Goal: Transaction & Acquisition: Obtain resource

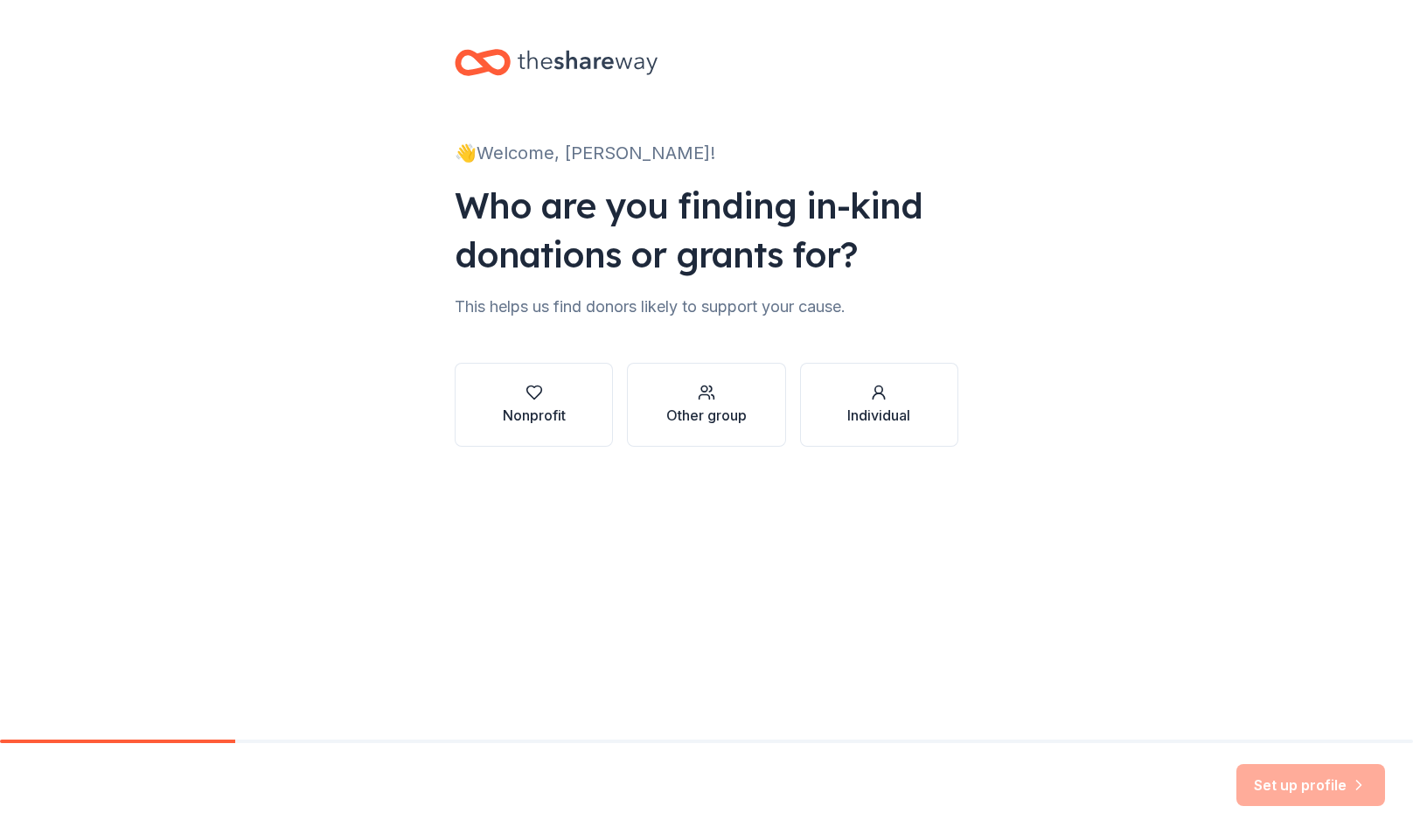
click at [707, 406] on div "Other group" at bounding box center [706, 415] width 80 height 21
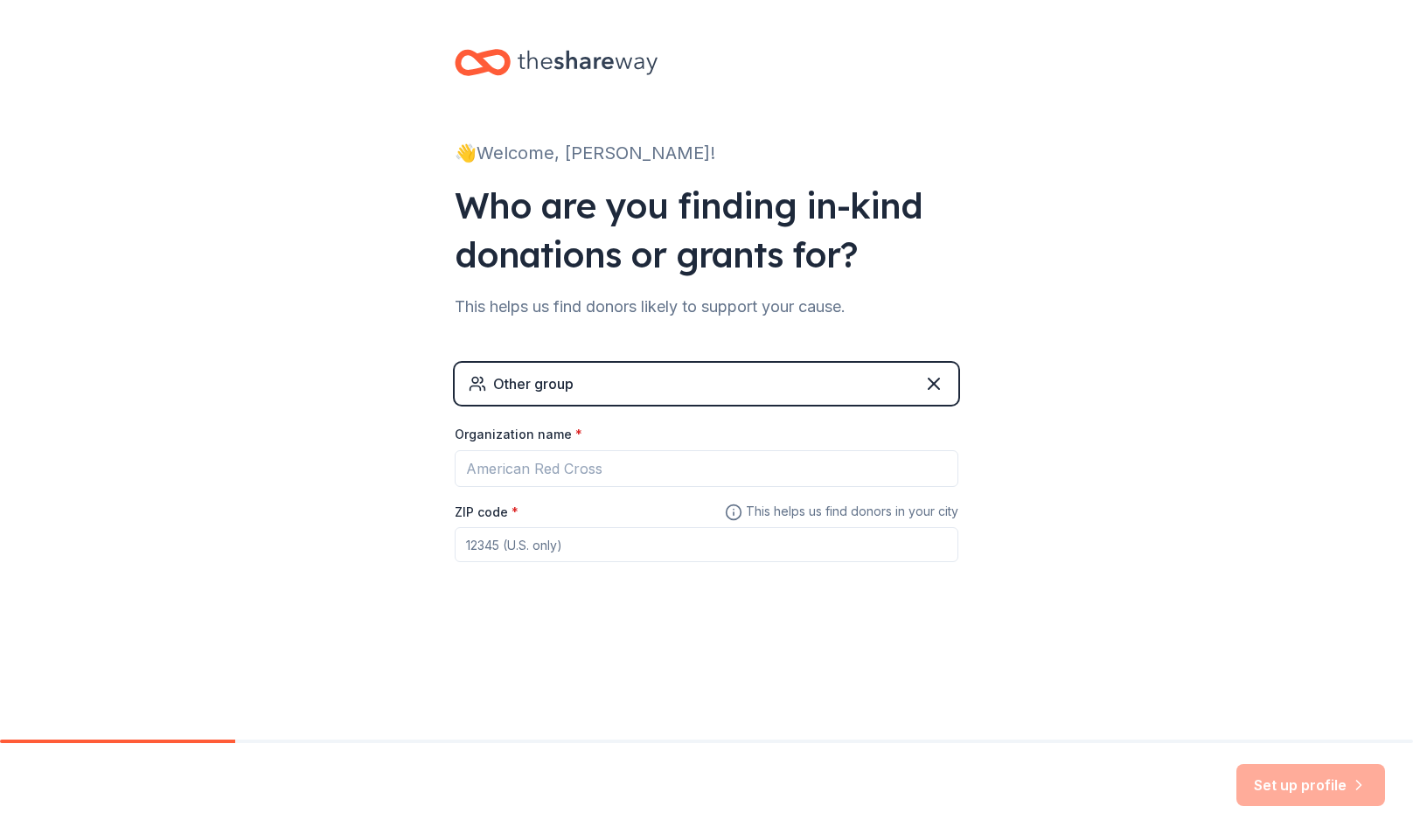
click at [653, 370] on div "Other group" at bounding box center [707, 384] width 504 height 42
click at [645, 394] on div "Other group" at bounding box center [707, 384] width 504 height 42
click at [567, 476] on input "Organization name *" at bounding box center [707, 468] width 504 height 37
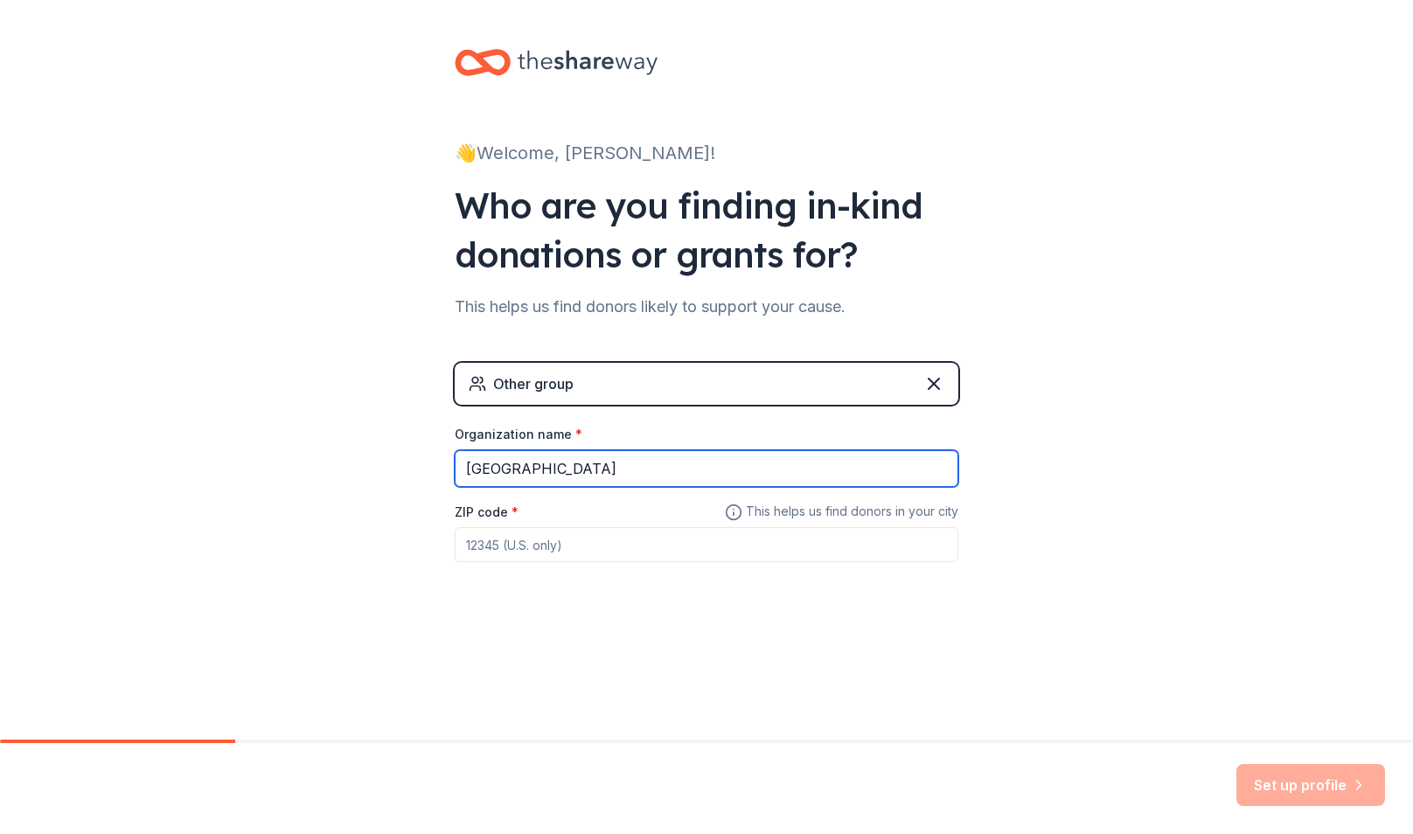
type input "[GEOGRAPHIC_DATA]"
click at [567, 559] on input "ZIP code *" at bounding box center [707, 544] width 504 height 35
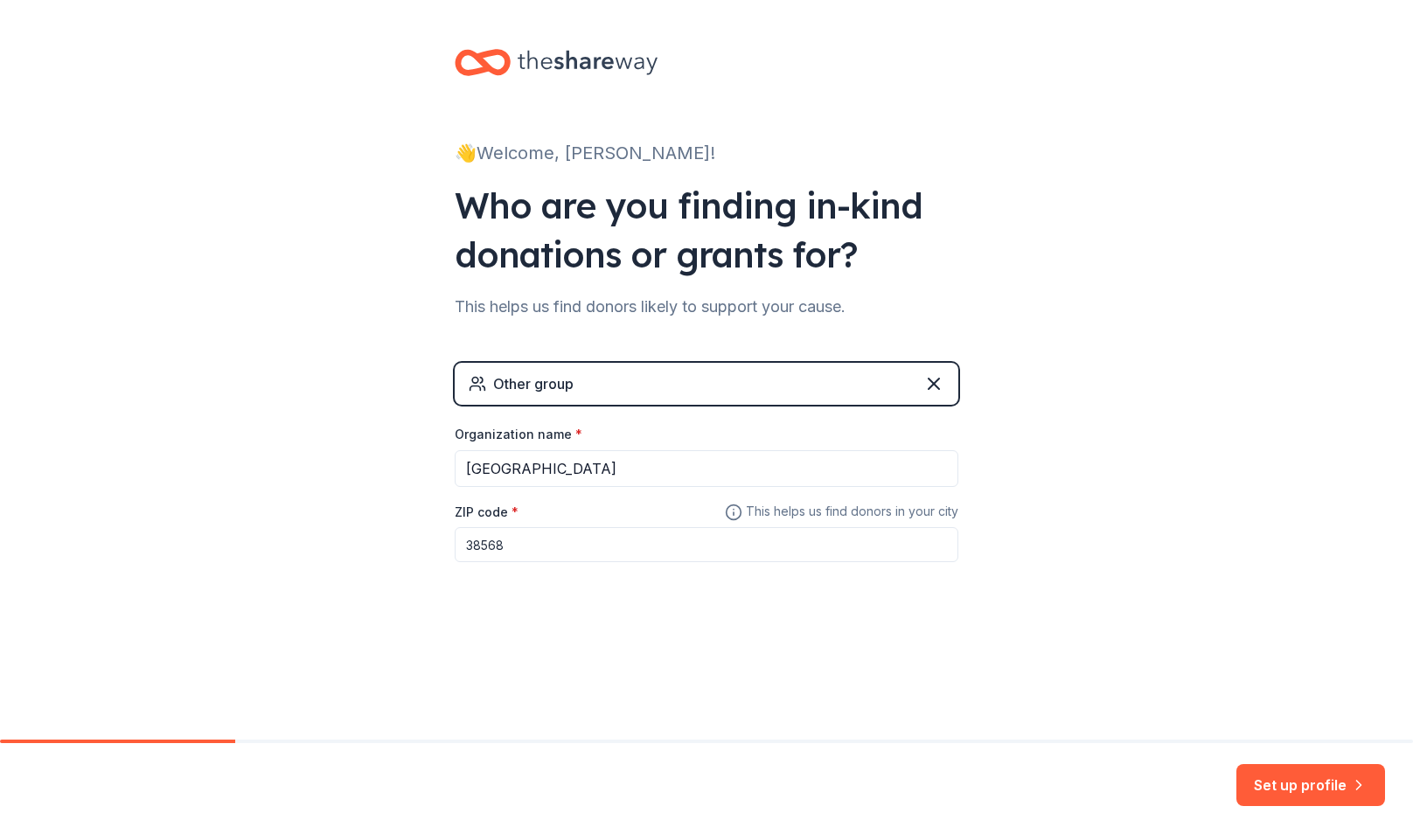
type input "38568"
click at [1208, 415] on div "👋 Welcome, [PERSON_NAME]! Who are you finding in-kind donations or grants for? …" at bounding box center [706, 340] width 1413 height 681
drag, startPoint x: 1180, startPoint y: 542, endPoint x: 1279, endPoint y: 701, distance: 187.8
click at [1182, 543] on div "👋 Welcome, [PERSON_NAME]! Who are you finding in-kind donations or grants for? …" at bounding box center [706, 340] width 1413 height 681
click at [1298, 789] on button "Set up profile" at bounding box center [1310, 785] width 149 height 42
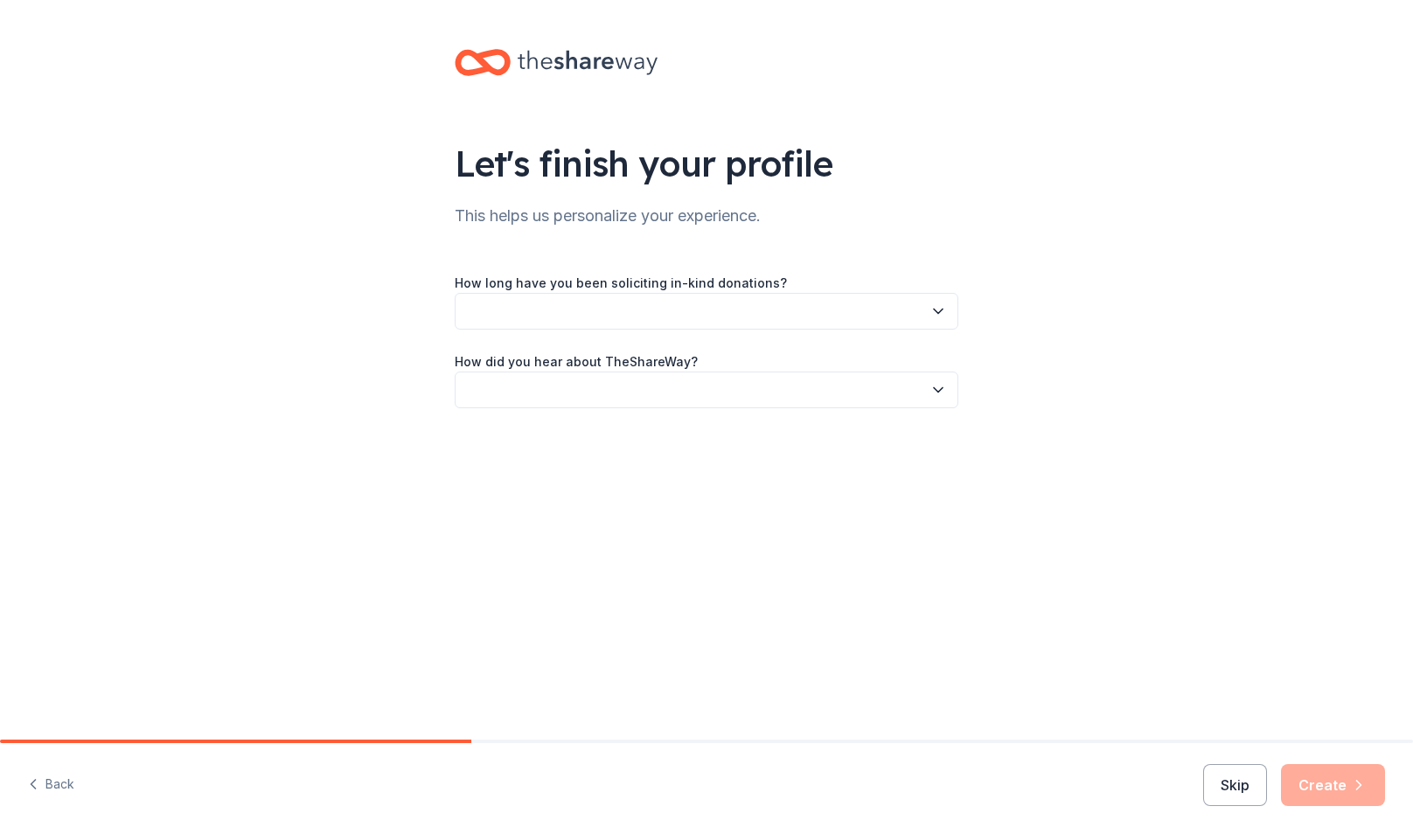
click at [754, 306] on button "button" at bounding box center [707, 311] width 504 height 37
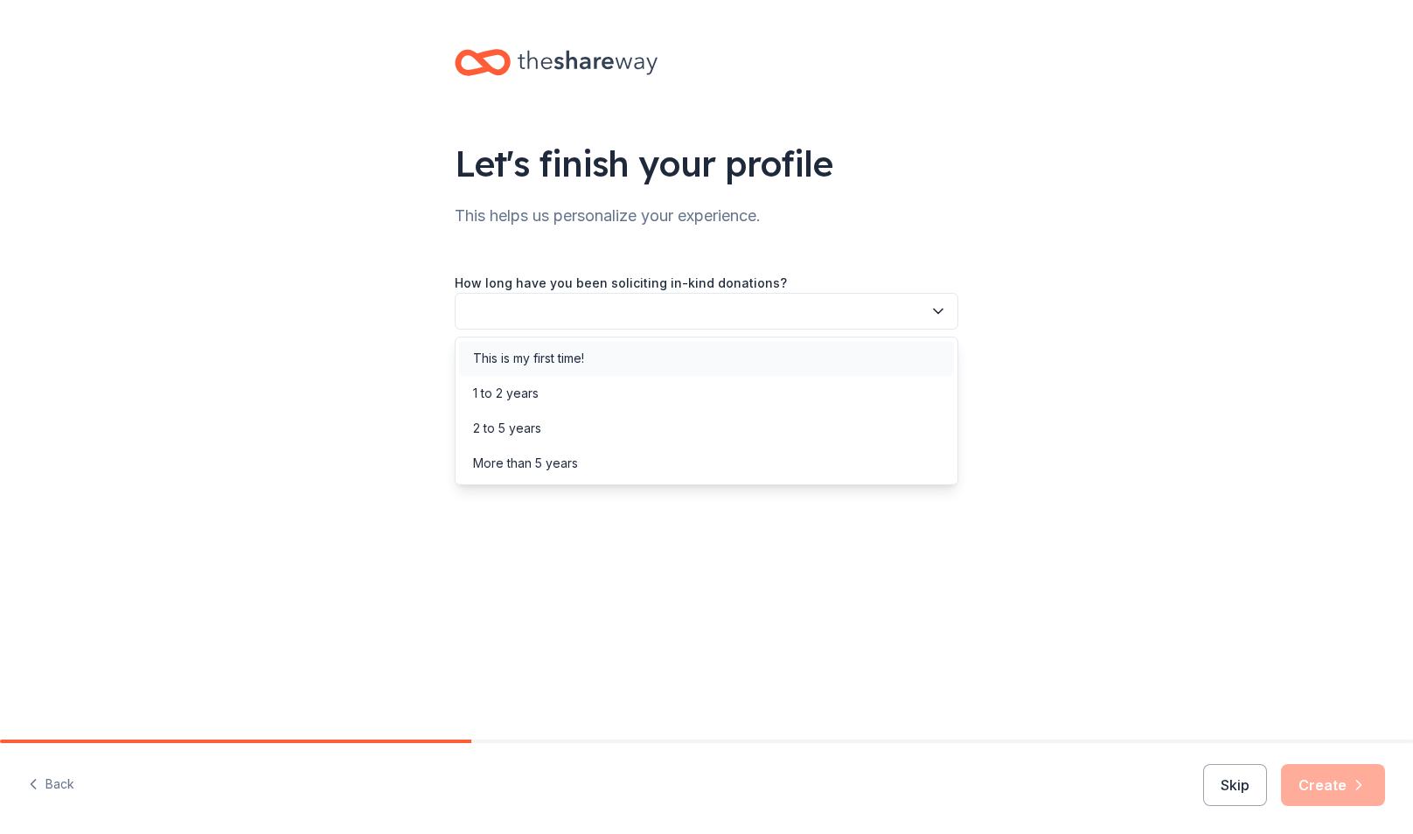
click at [575, 357] on div "This is my first time!" at bounding box center [528, 358] width 111 height 21
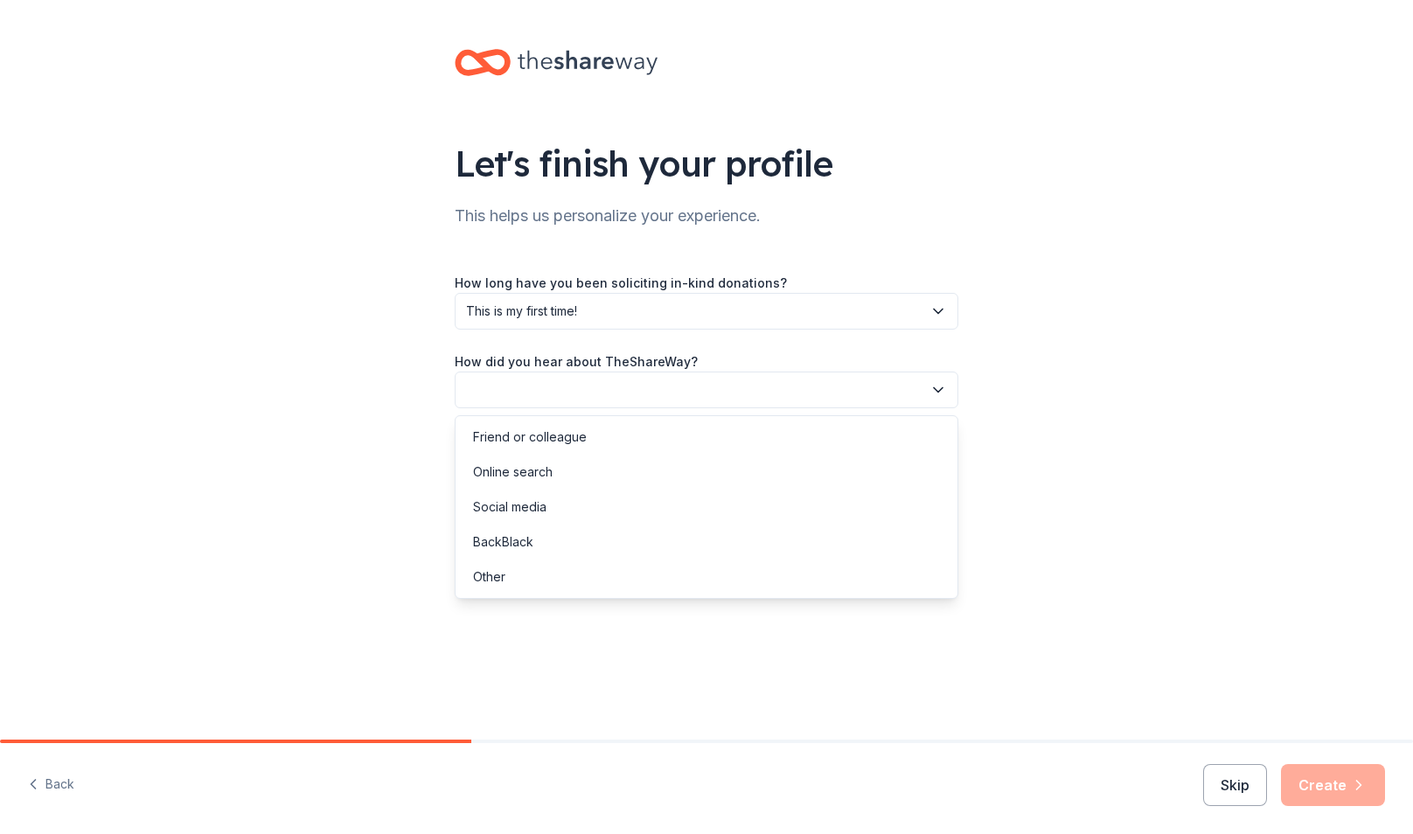
click at [575, 401] on button "button" at bounding box center [707, 390] width 504 height 37
click at [561, 436] on div "Friend or colleague" at bounding box center [530, 437] width 114 height 21
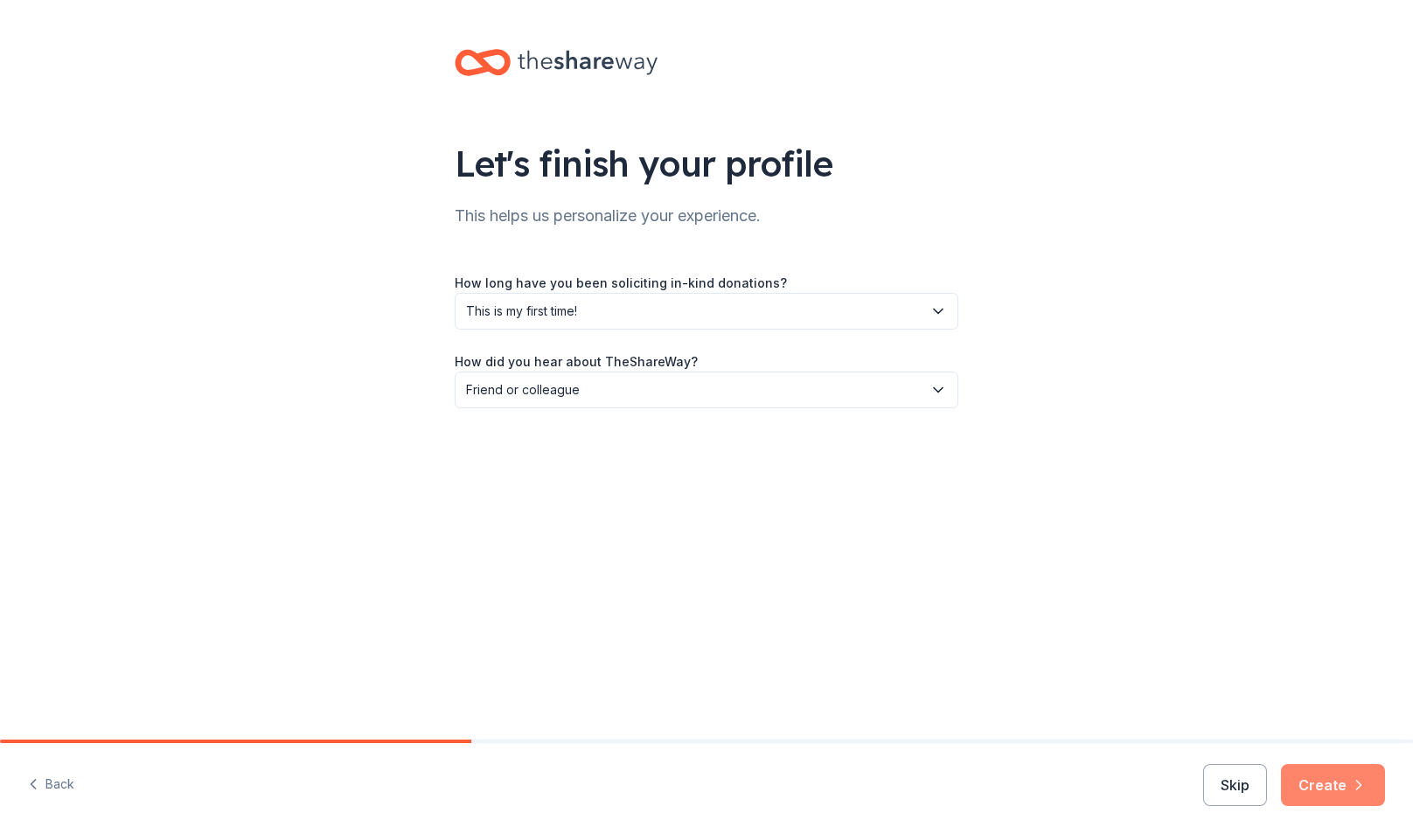
click at [1345, 780] on button "Create" at bounding box center [1333, 785] width 104 height 42
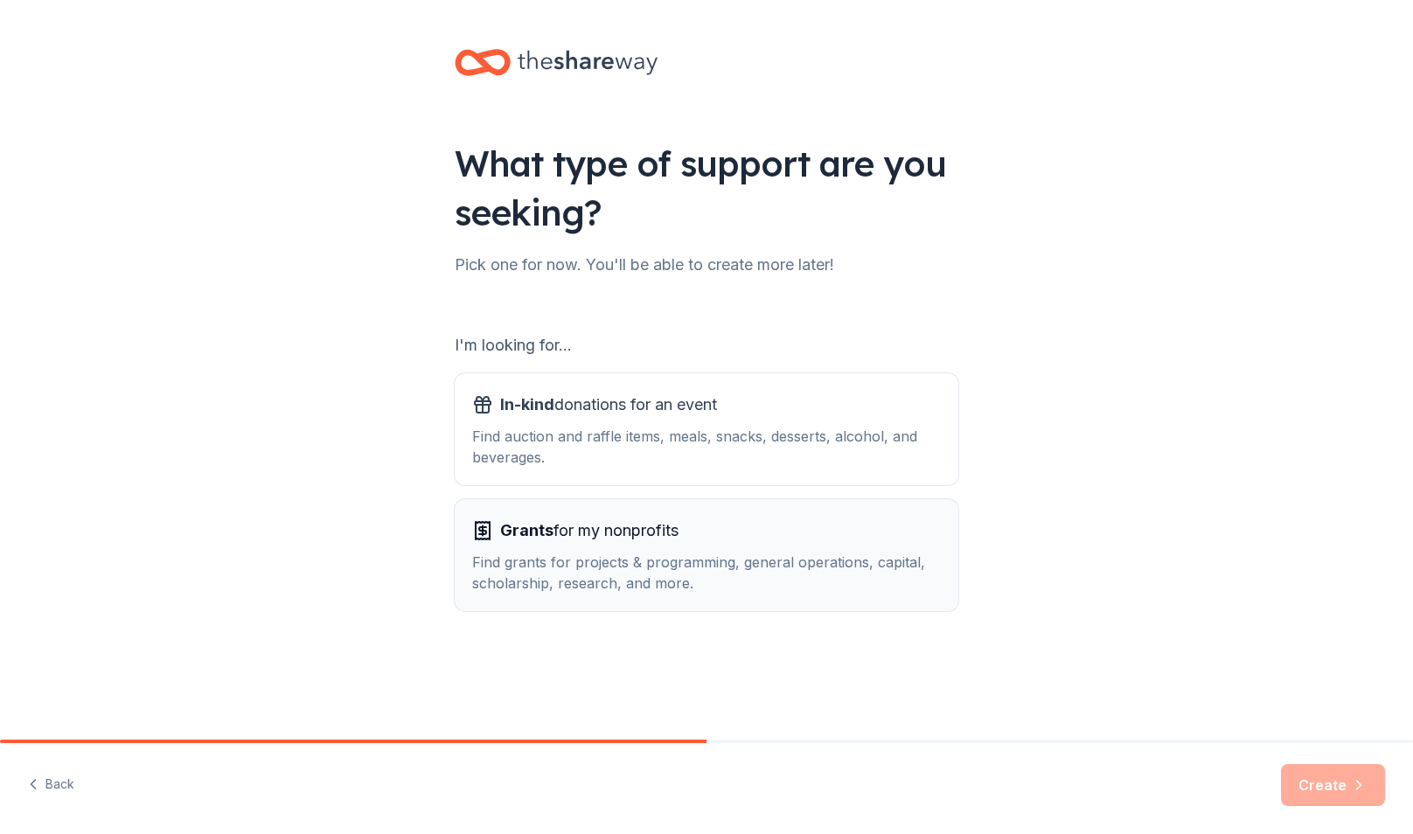
click at [598, 567] on div "Find grants for projects & programming, general operations, capital, scholarshi…" at bounding box center [706, 573] width 469 height 42
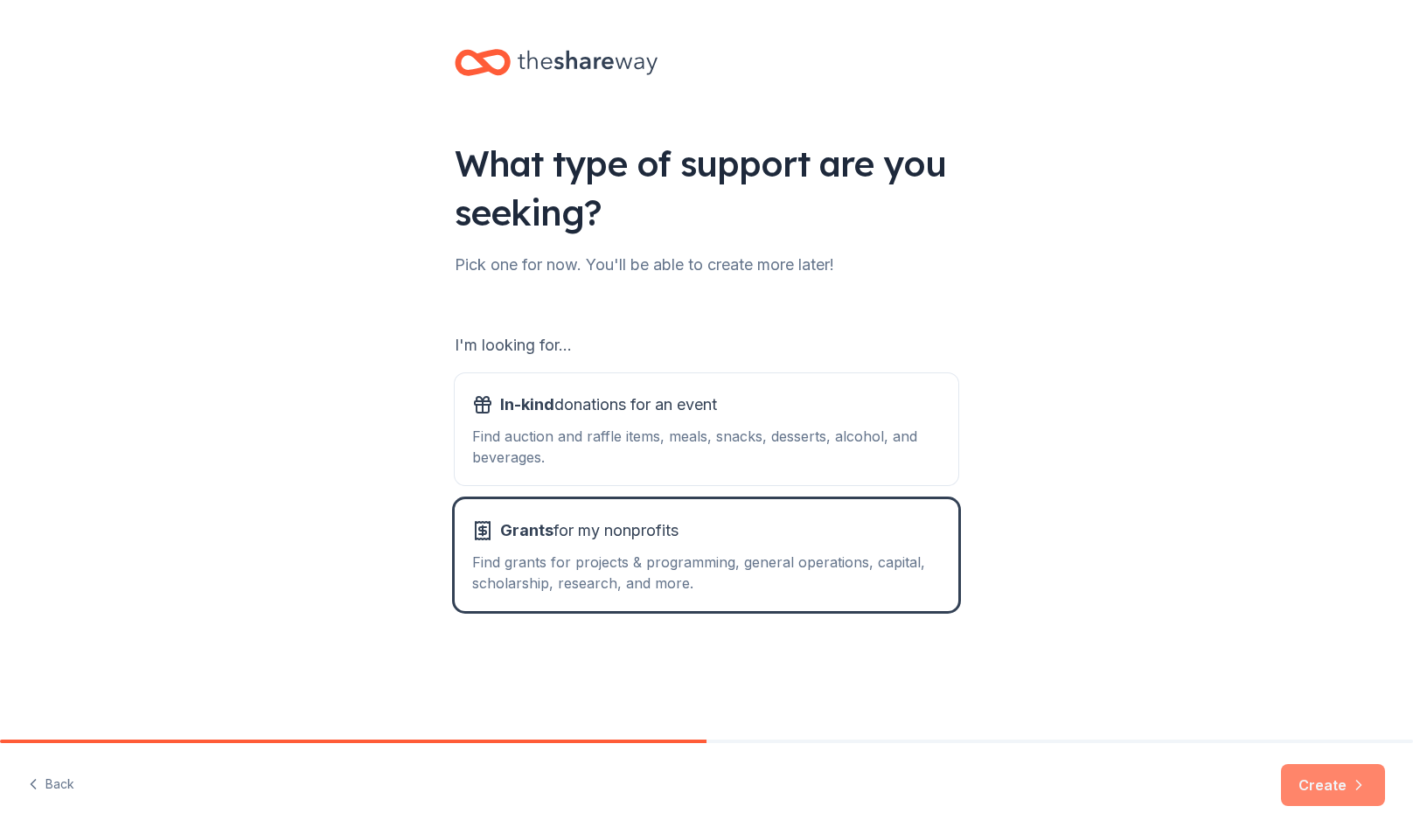
click at [1339, 782] on button "Create" at bounding box center [1333, 785] width 104 height 42
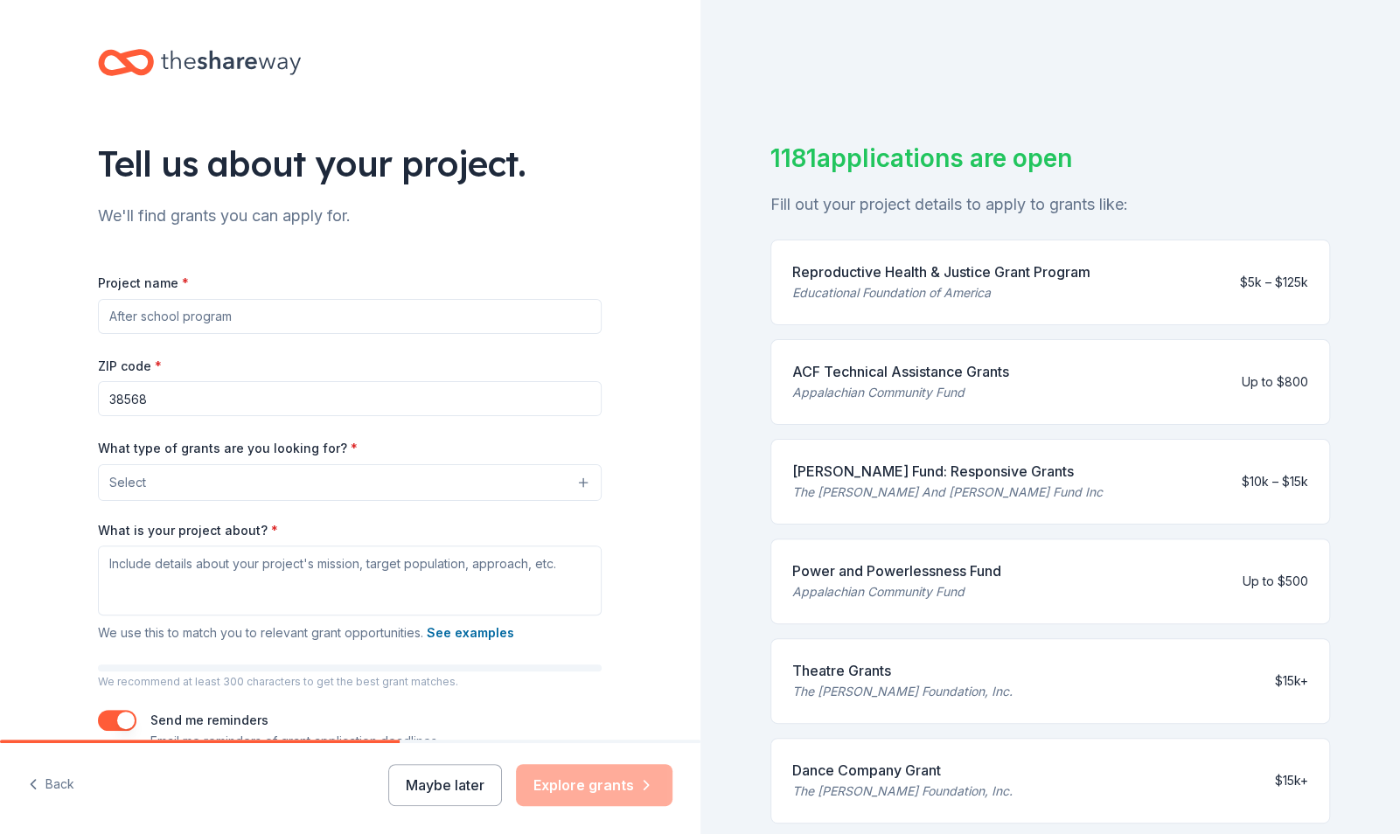
click at [220, 307] on input "Project name *" at bounding box center [350, 316] width 504 height 35
click at [220, 320] on input "Project name *" at bounding box center [350, 316] width 504 height 35
type input "[GEOGRAPHIC_DATA]"
click at [158, 500] on div "Project name * [GEOGRAPHIC_DATA] ZIP code * 38568 What type of grants are you l…" at bounding box center [350, 512] width 504 height 480
click at [185, 460] on div "What type of grants are you looking for? * Select" at bounding box center [350, 469] width 504 height 64
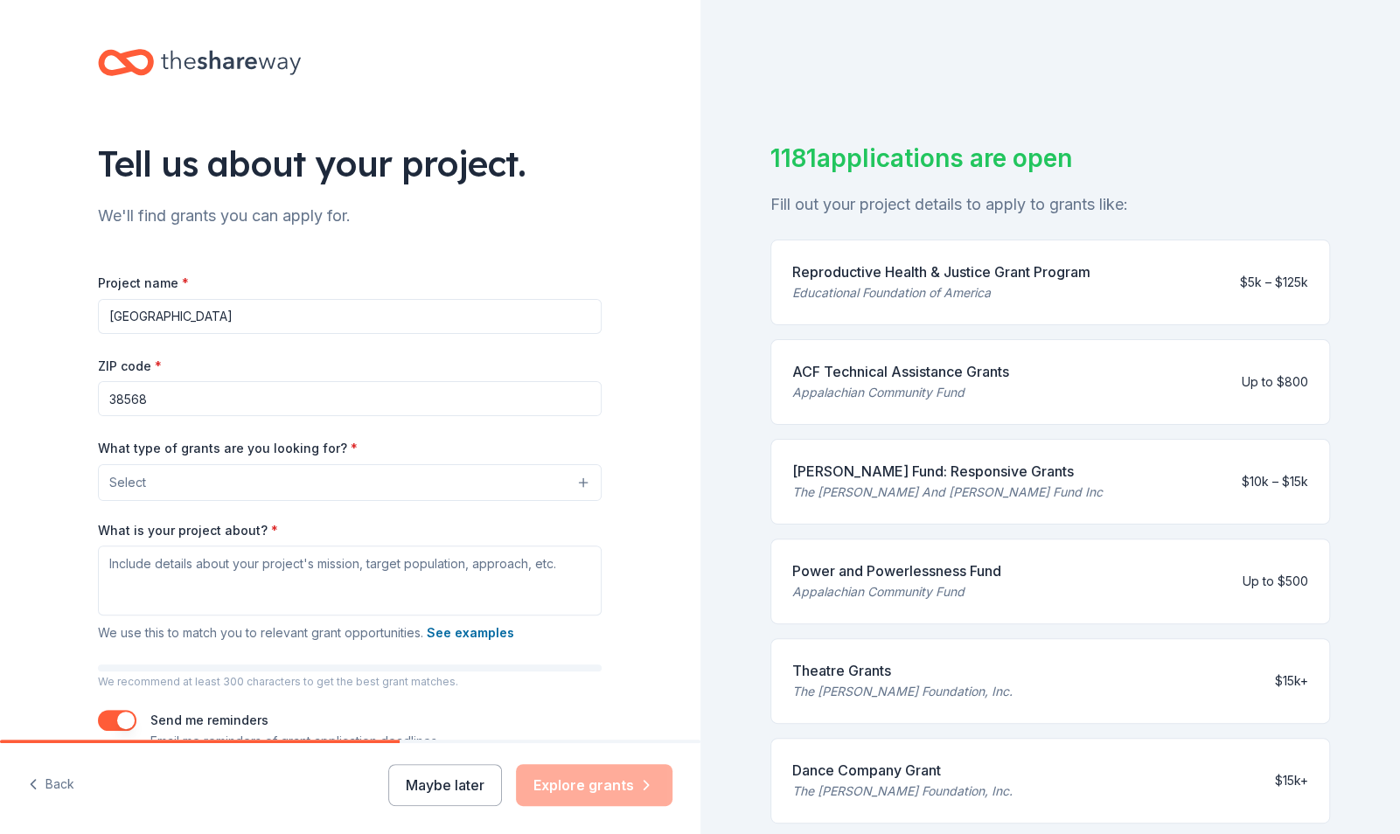
click at [180, 473] on button "Select" at bounding box center [350, 482] width 504 height 37
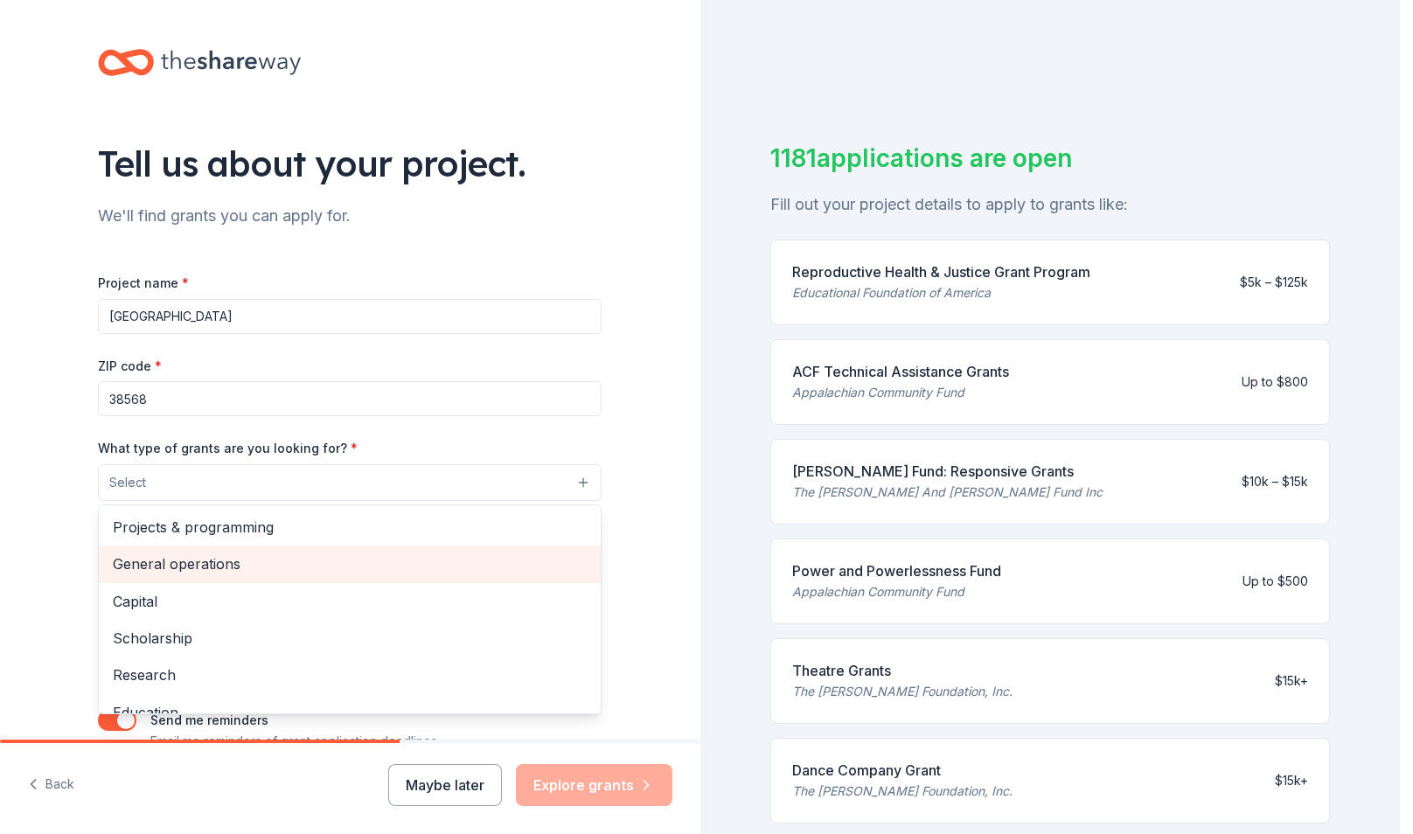
click at [292, 560] on span "General operations" at bounding box center [350, 564] width 474 height 23
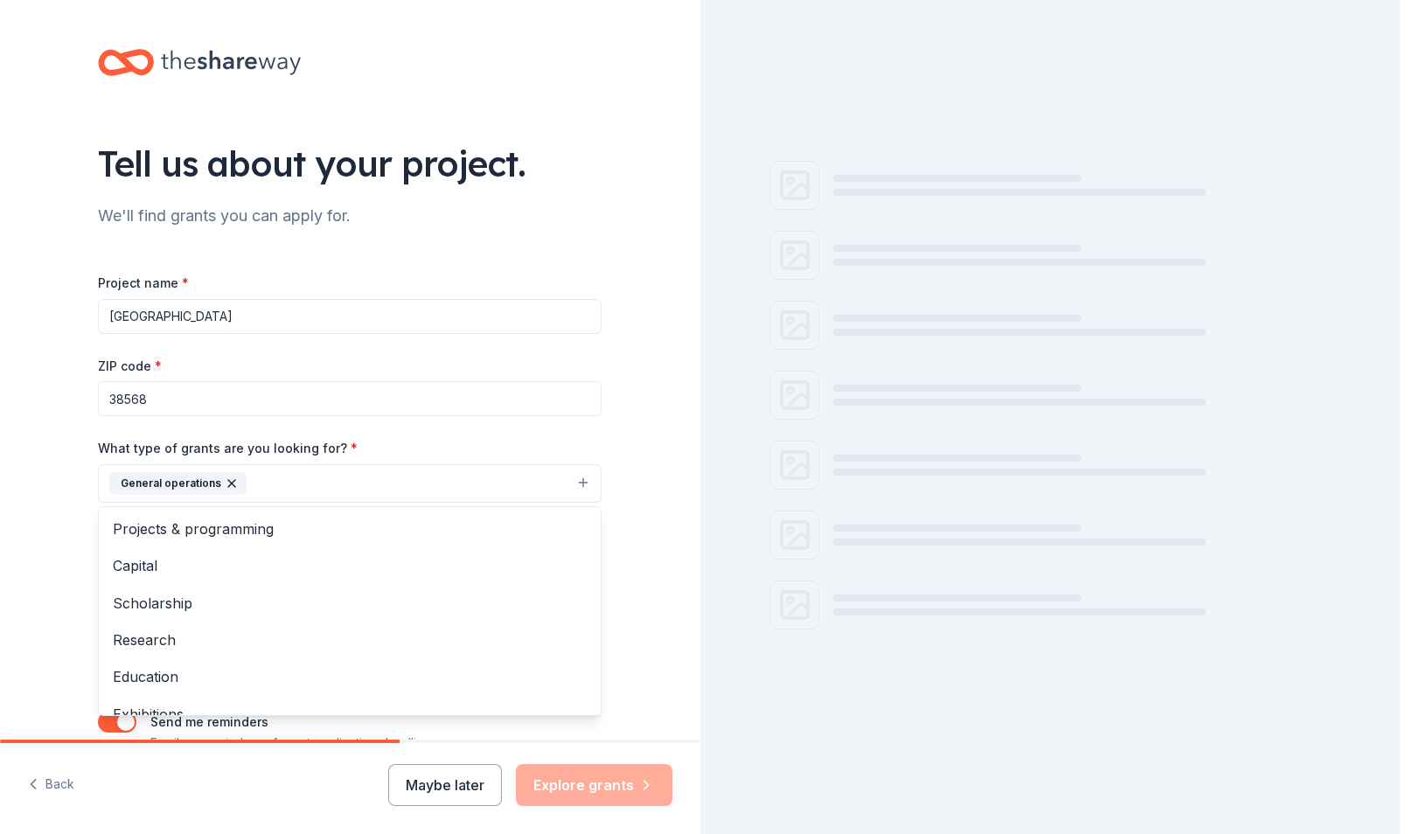
click at [584, 199] on div "Tell us about your project. We'll find grants you can apply for. Project name *…" at bounding box center [350, 419] width 560 height 838
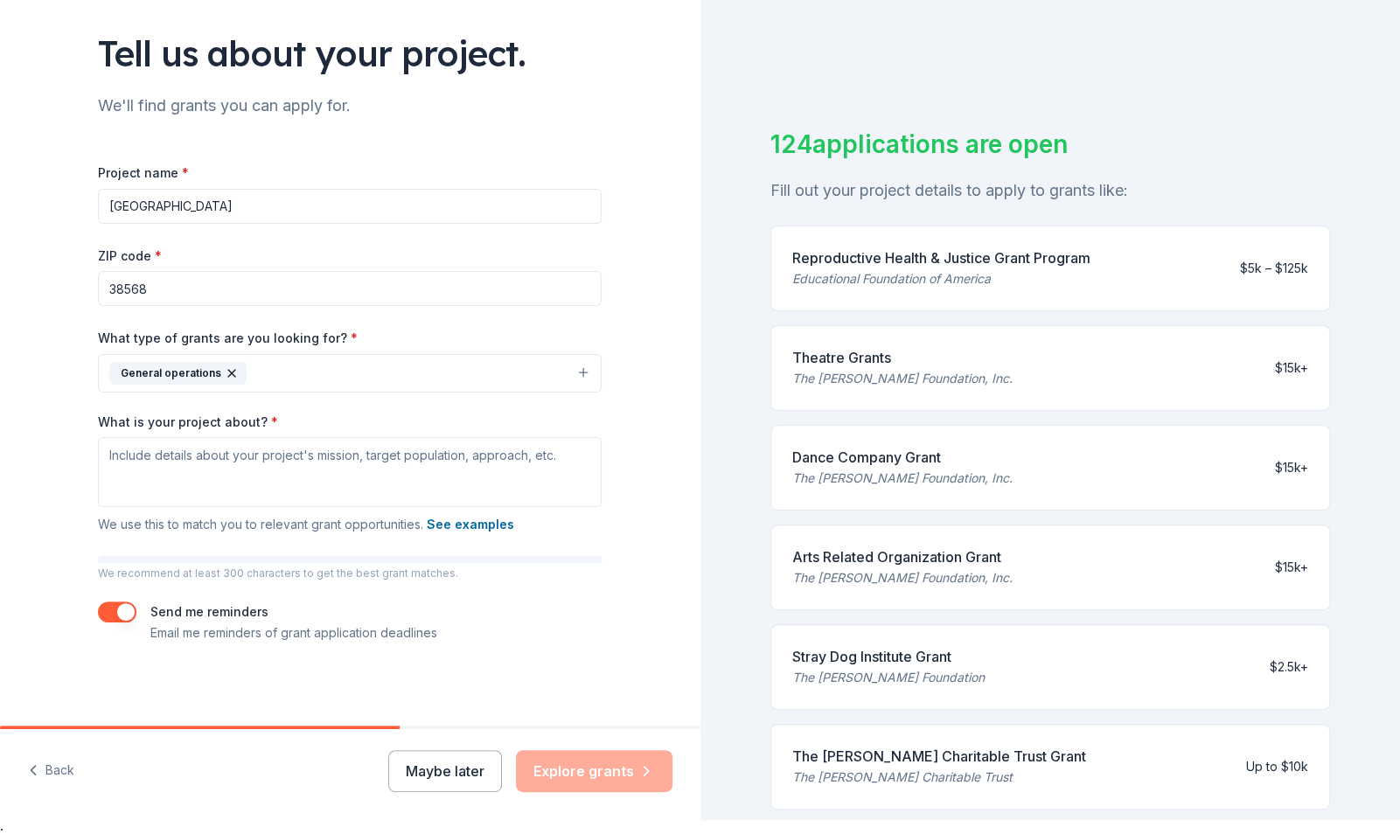
scroll to position [21, 0]
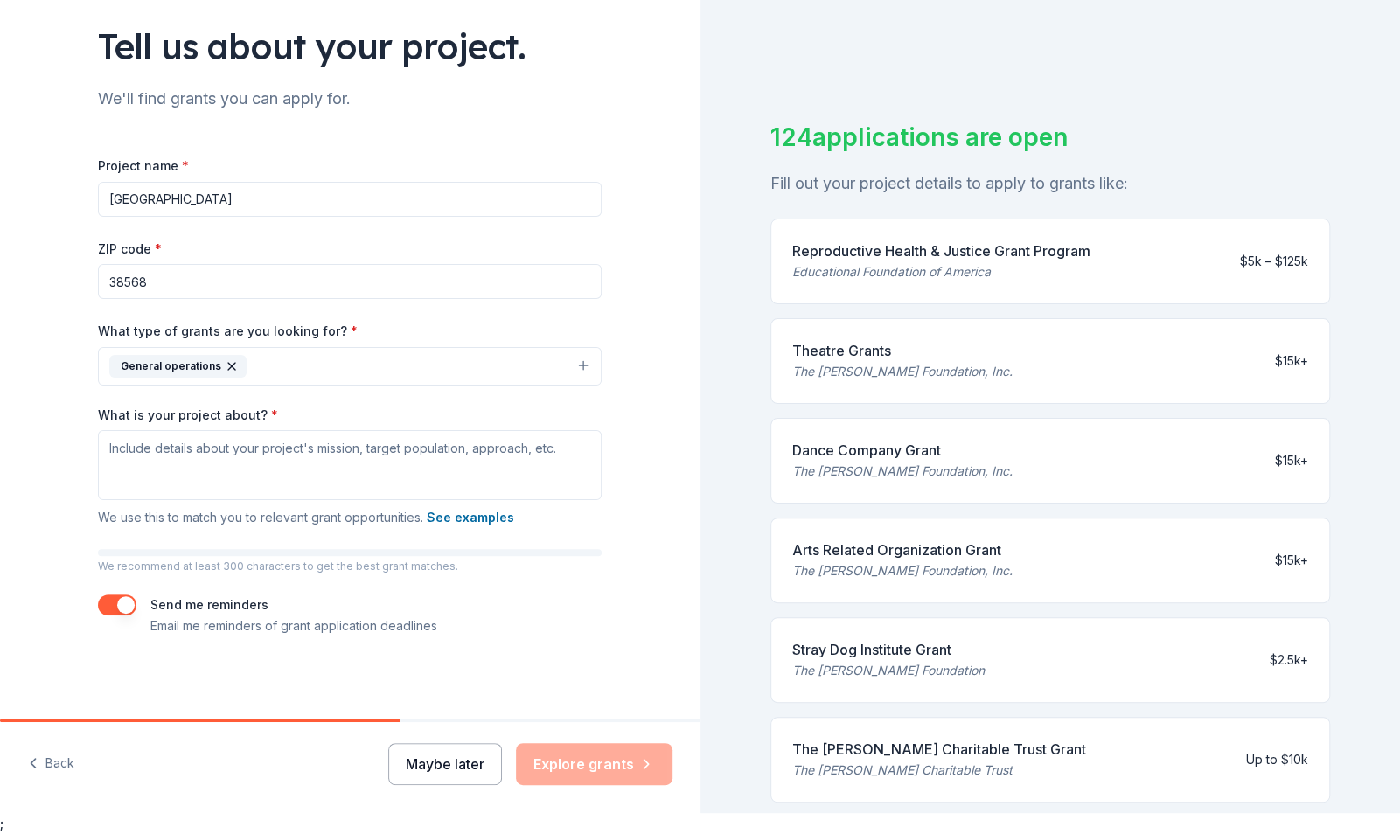
click at [417, 782] on button "Maybe later" at bounding box center [445, 764] width 114 height 42
